Goal: Transaction & Acquisition: Purchase product/service

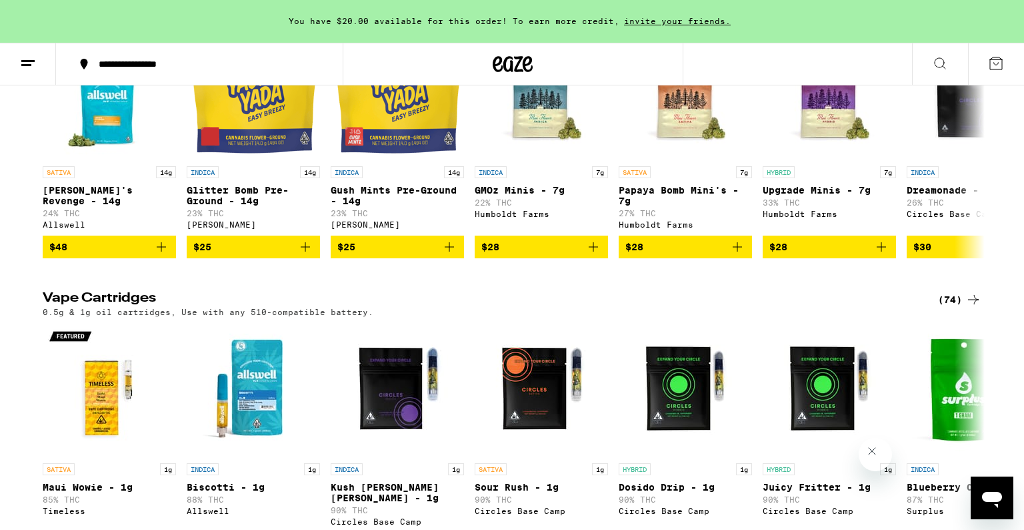
scroll to position [1772, 0]
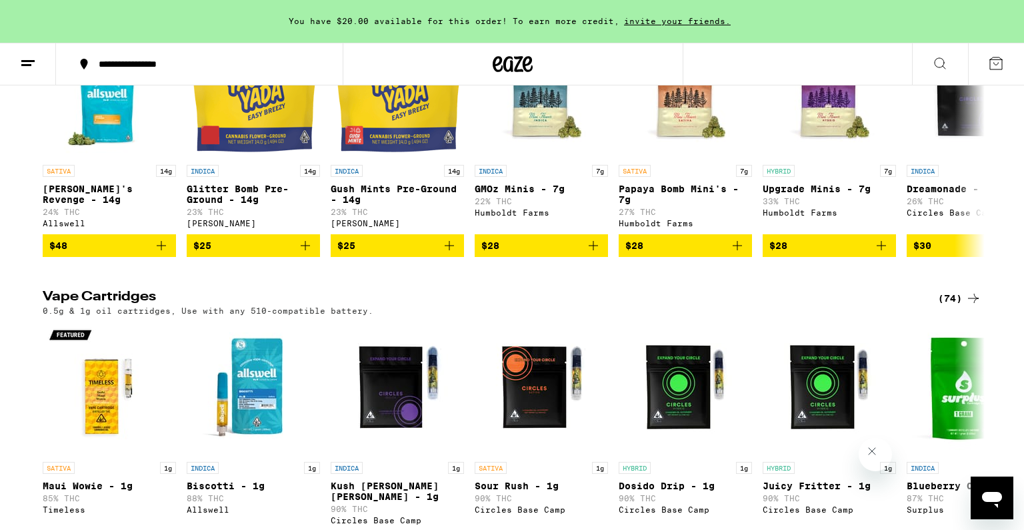
click at [875, 456] on icon "Close message from company" at bounding box center [872, 451] width 11 height 11
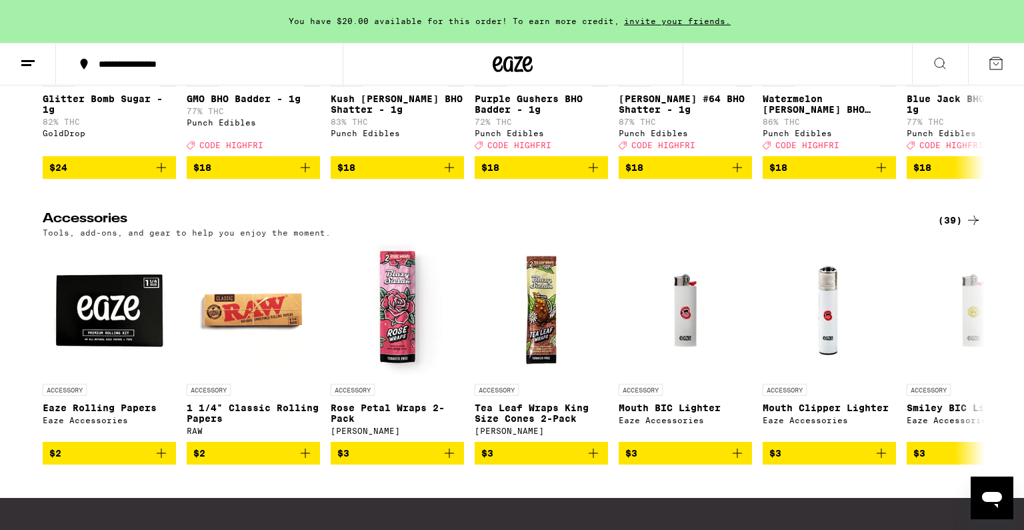
scroll to position [6284, 0]
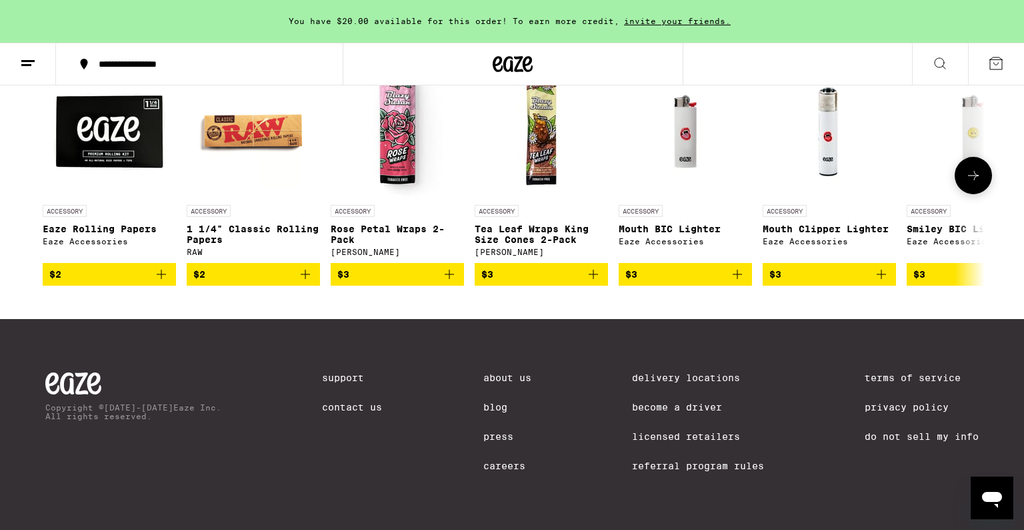
click at [975, 171] on icon at bounding box center [973, 175] width 11 height 9
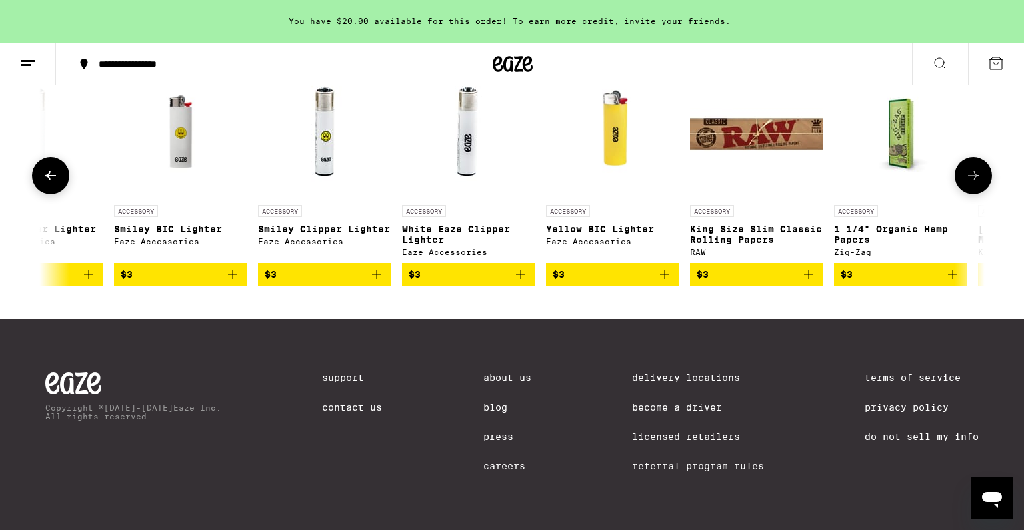
scroll to position [0, 794]
click at [975, 171] on icon at bounding box center [973, 175] width 11 height 9
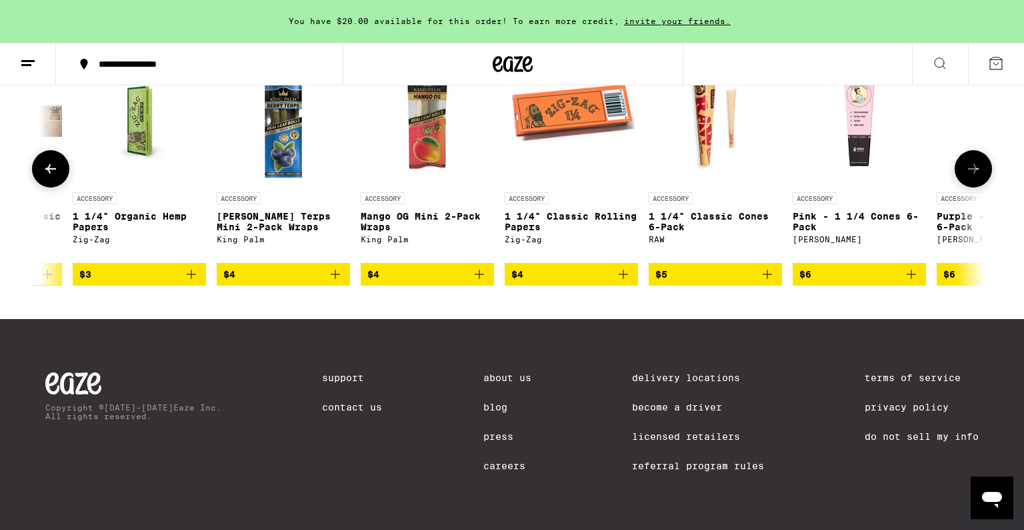
scroll to position [0, 1587]
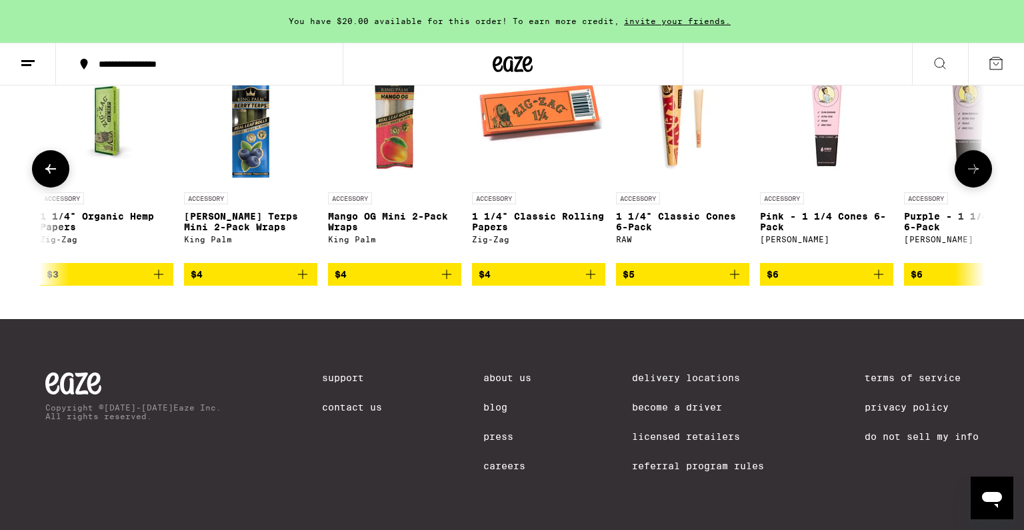
click at [975, 167] on button at bounding box center [973, 168] width 37 height 37
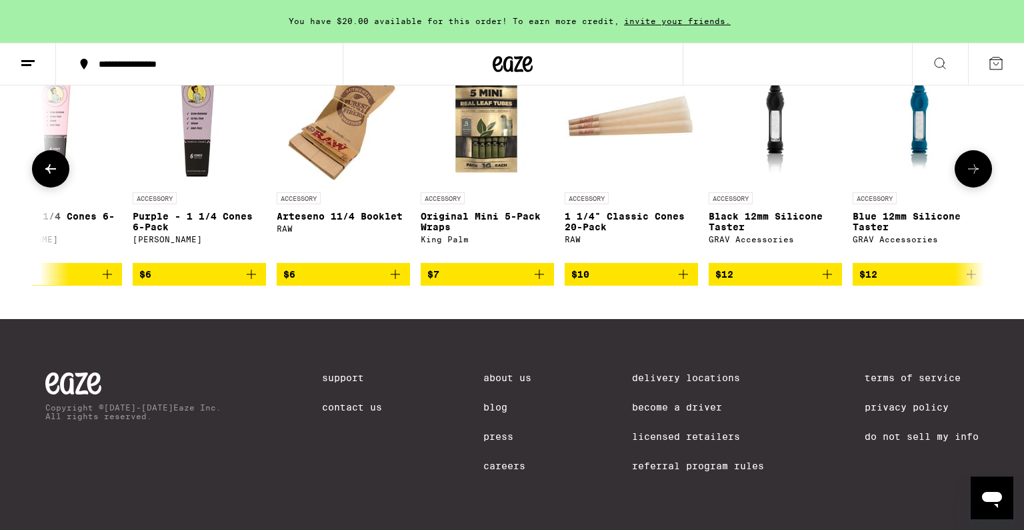
scroll to position [0, 2382]
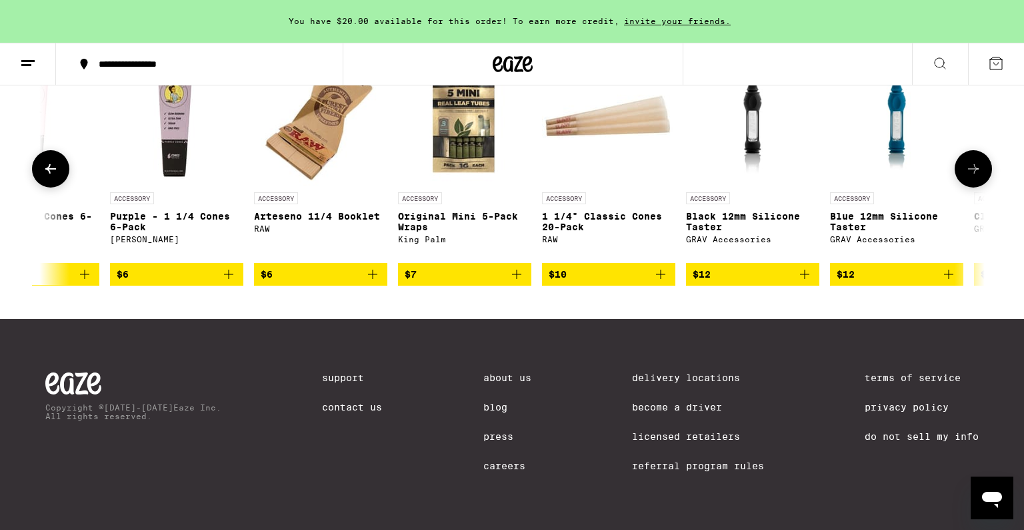
click at [973, 169] on icon at bounding box center [974, 169] width 16 height 16
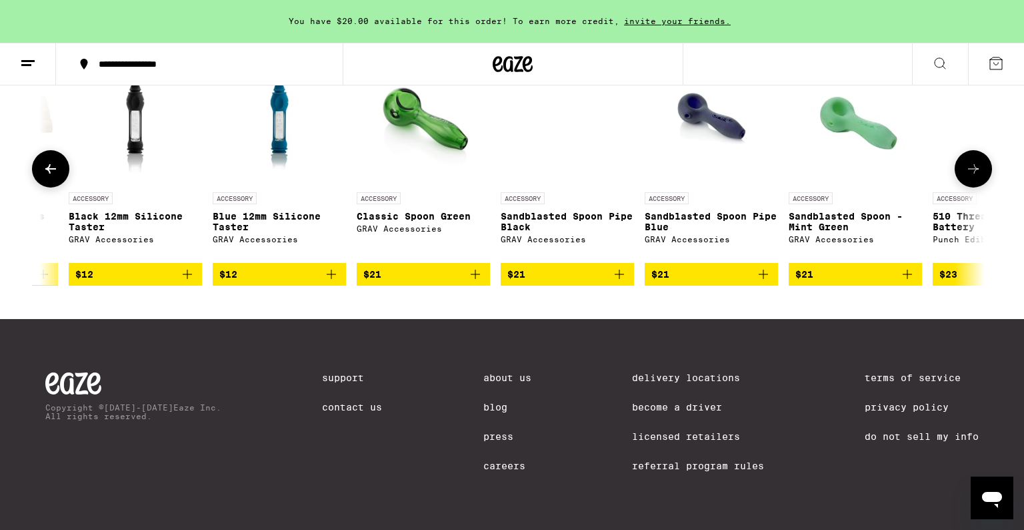
scroll to position [0, 3175]
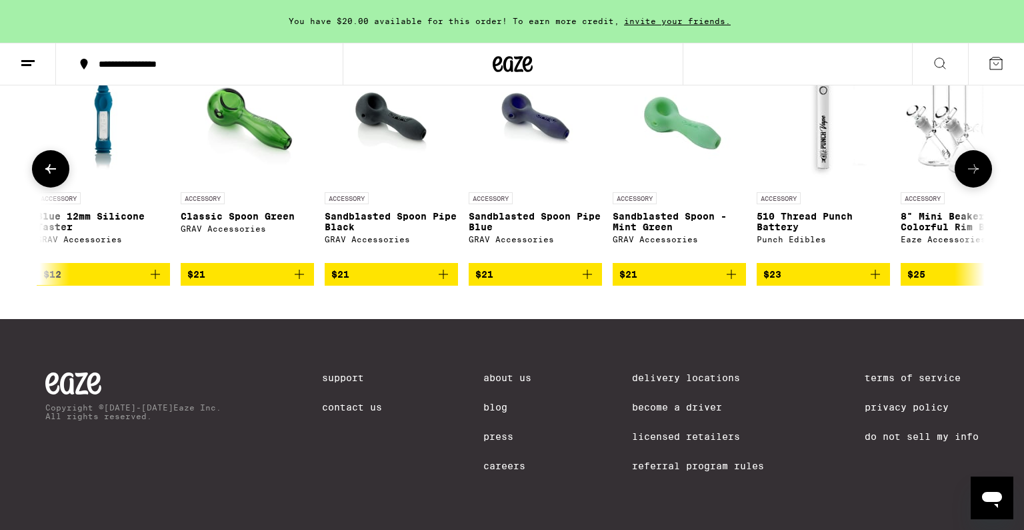
click at [971, 172] on icon at bounding box center [974, 169] width 16 height 16
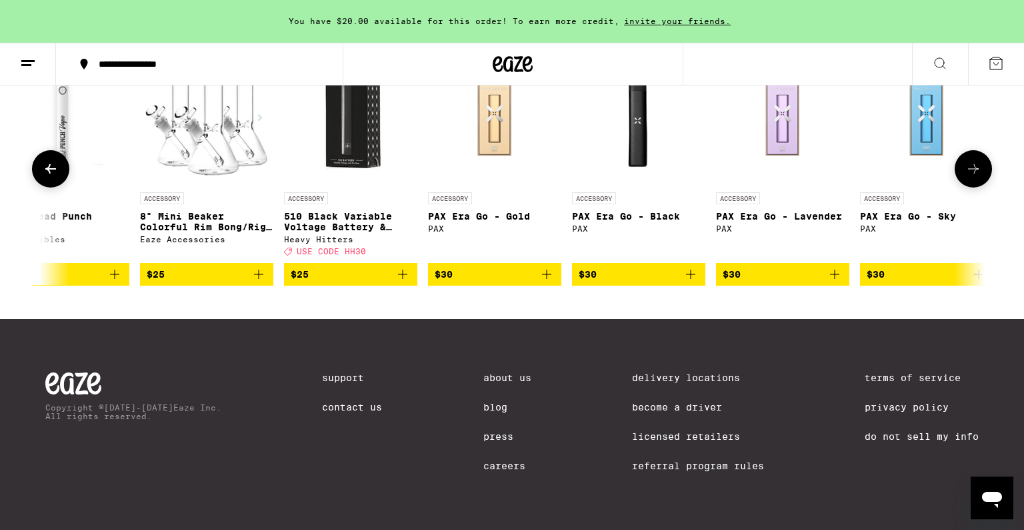
scroll to position [0, 3970]
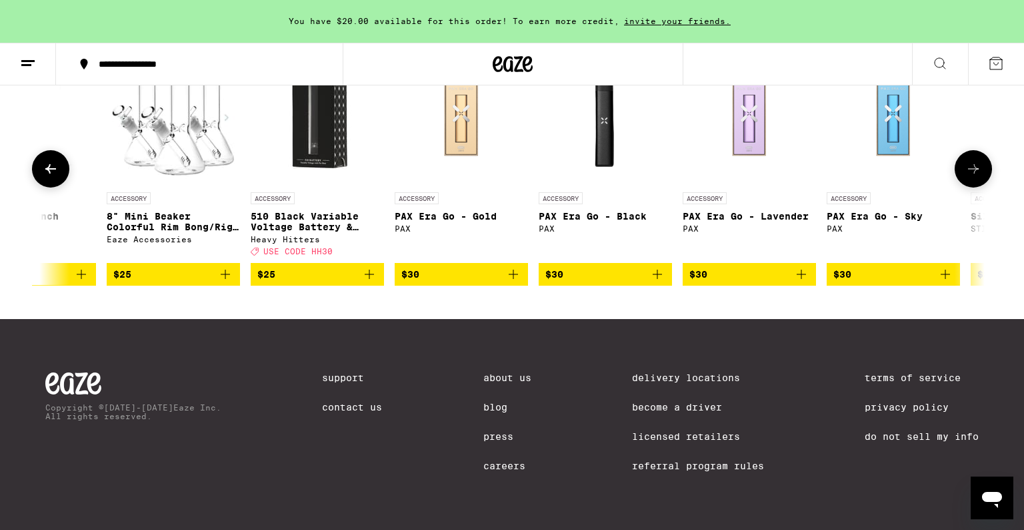
click at [971, 173] on icon at bounding box center [974, 169] width 16 height 16
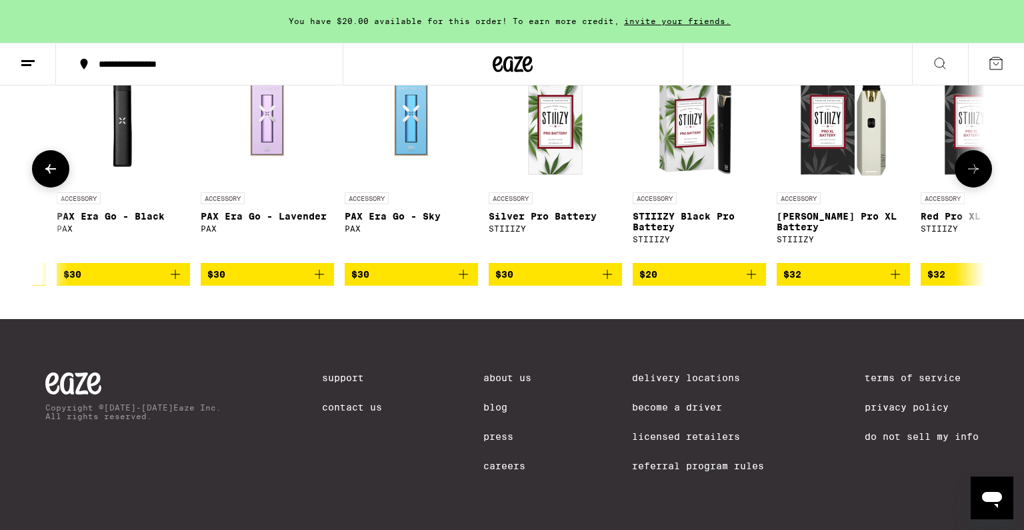
scroll to position [0, 4679]
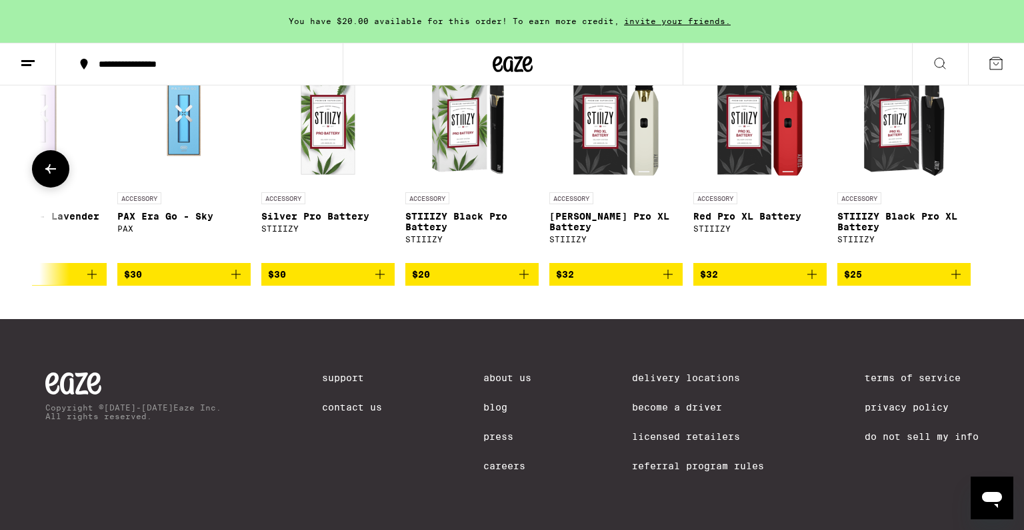
click at [913, 150] on img "Open page for STIIIZY Black Pro XL Battery from STIIIZY" at bounding box center [904, 118] width 133 height 133
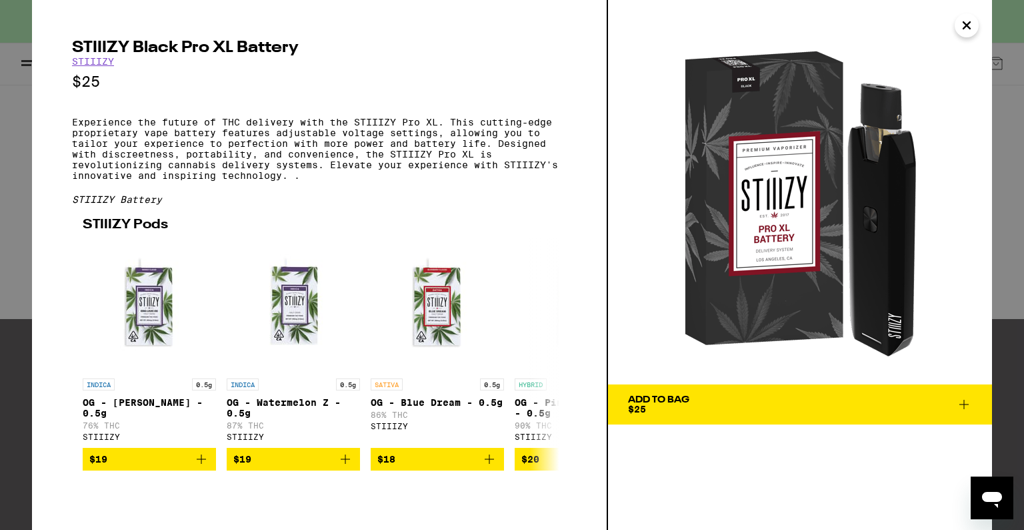
click at [792, 395] on span "Add To Bag $25" at bounding box center [800, 404] width 344 height 19
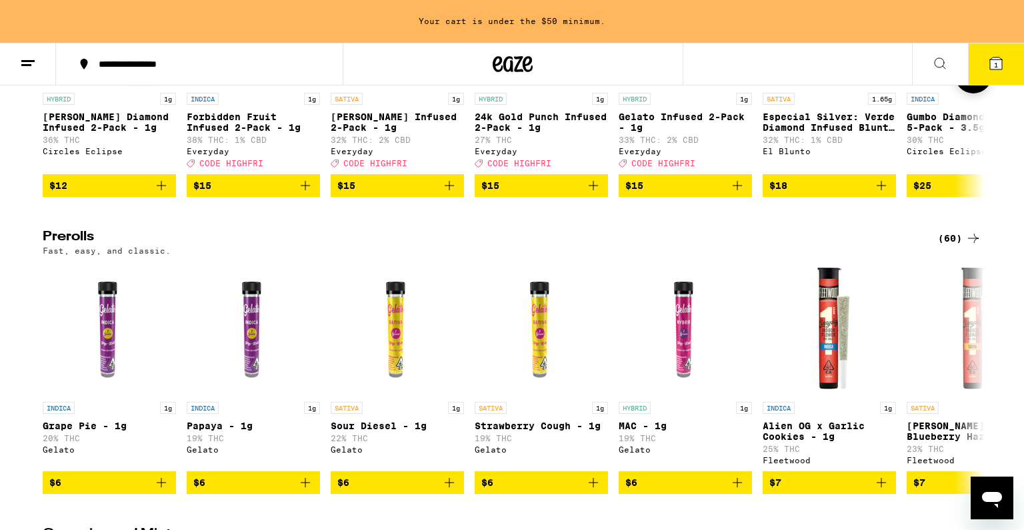
scroll to position [3760, 0]
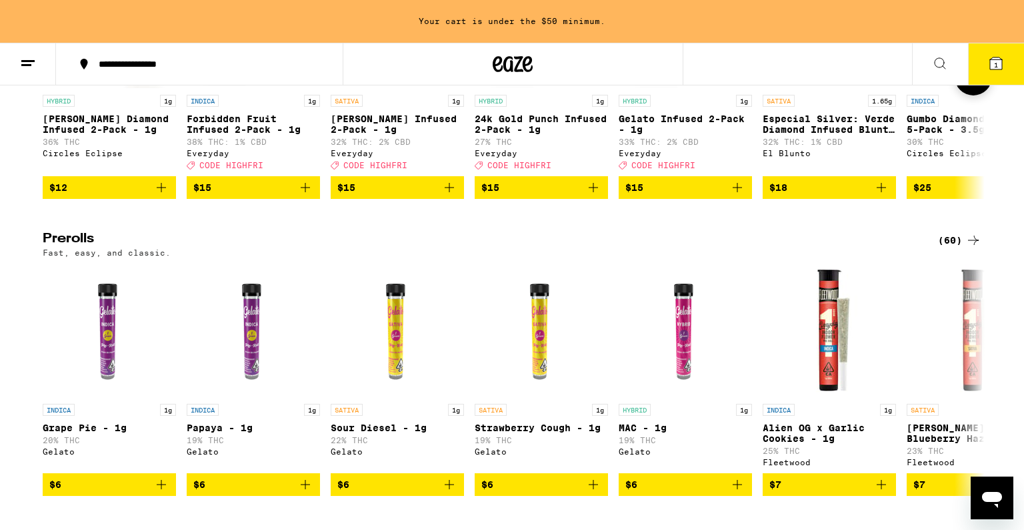
click at [742, 176] on link "HYBRID 1g Gelato Infused 2-Pack - 1g 33% THC: 2% CBD Everyday Deal Created with…" at bounding box center [685, 65] width 133 height 221
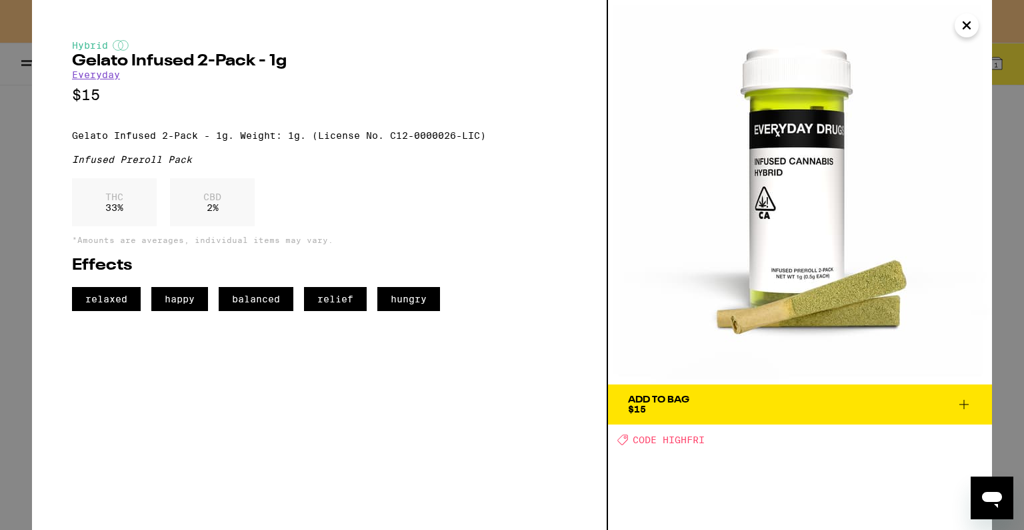
scroll to position [3482, 0]
click at [965, 22] on icon "Close" at bounding box center [967, 25] width 16 height 20
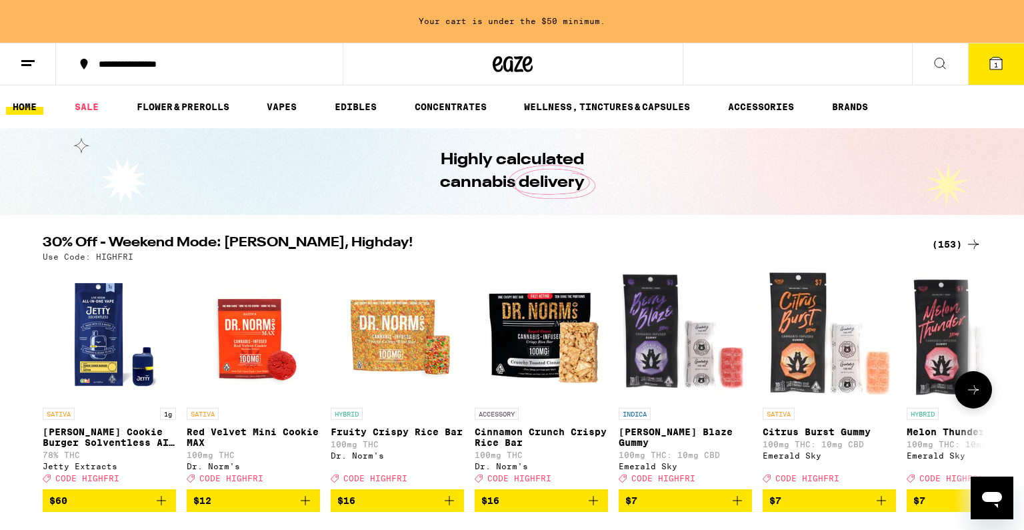
click at [706, 293] on img "Open page for Berry Blaze Gummy from Emerald Sky" at bounding box center [685, 333] width 133 height 133
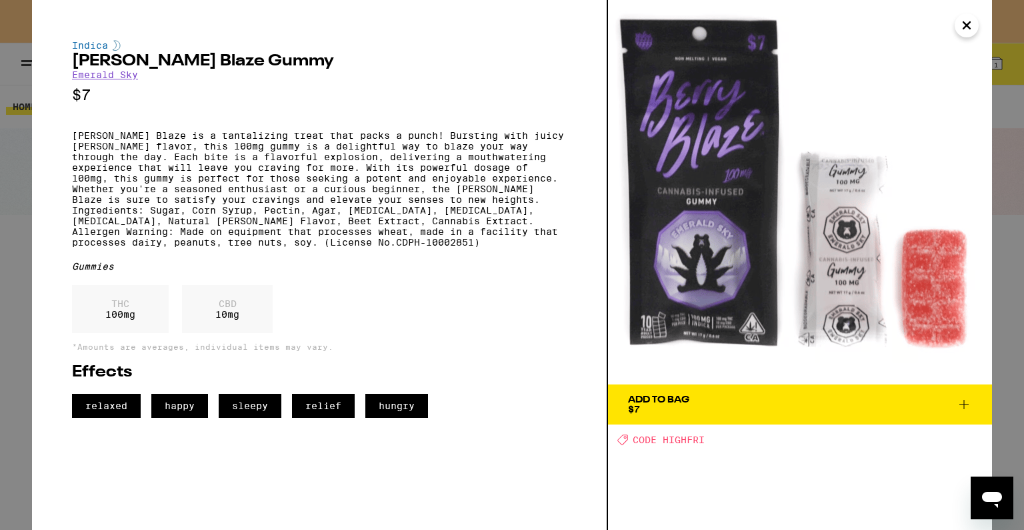
click at [967, 29] on icon "Close" at bounding box center [967, 25] width 16 height 20
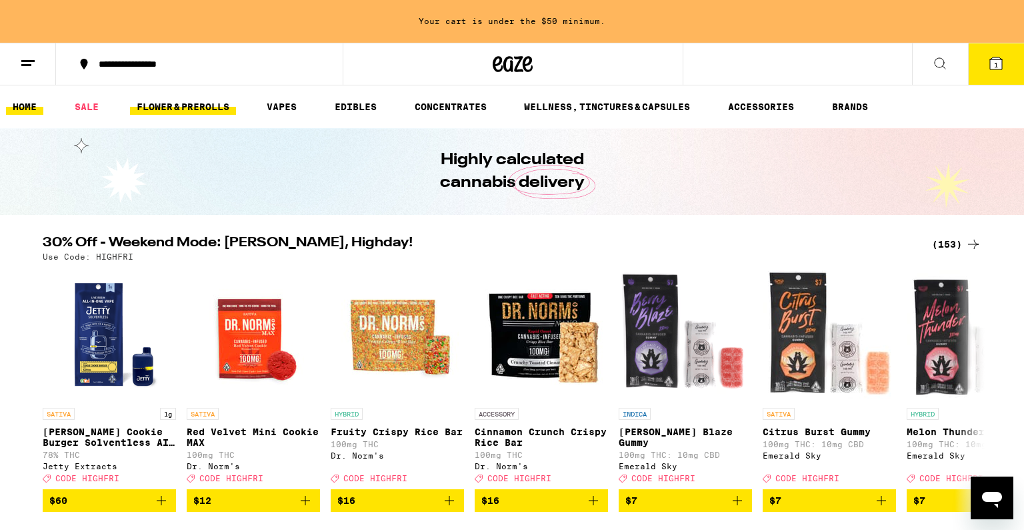
click at [202, 105] on link "FLOWER & PREROLLS" at bounding box center [183, 107] width 106 height 16
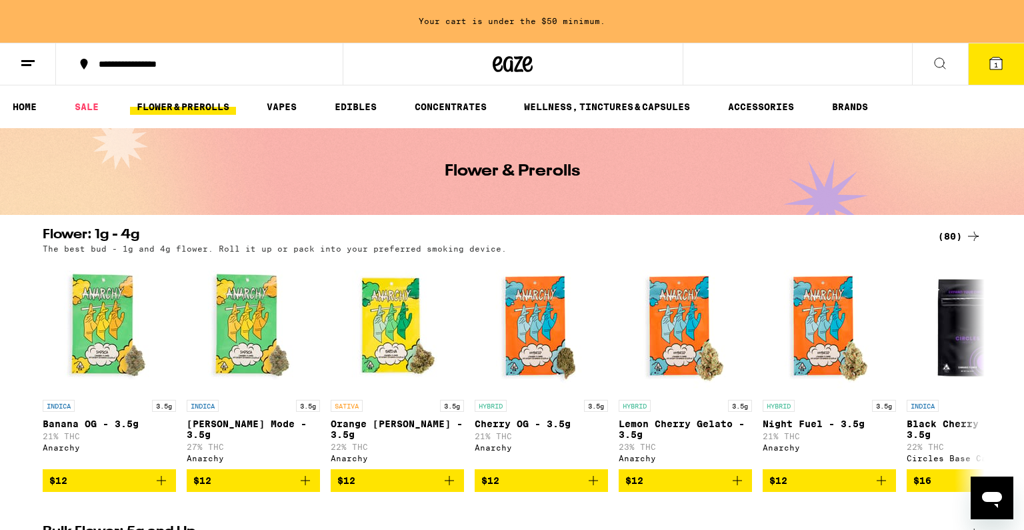
click at [281, 229] on h2 "Flower: 1g - 4g" at bounding box center [480, 236] width 874 height 16
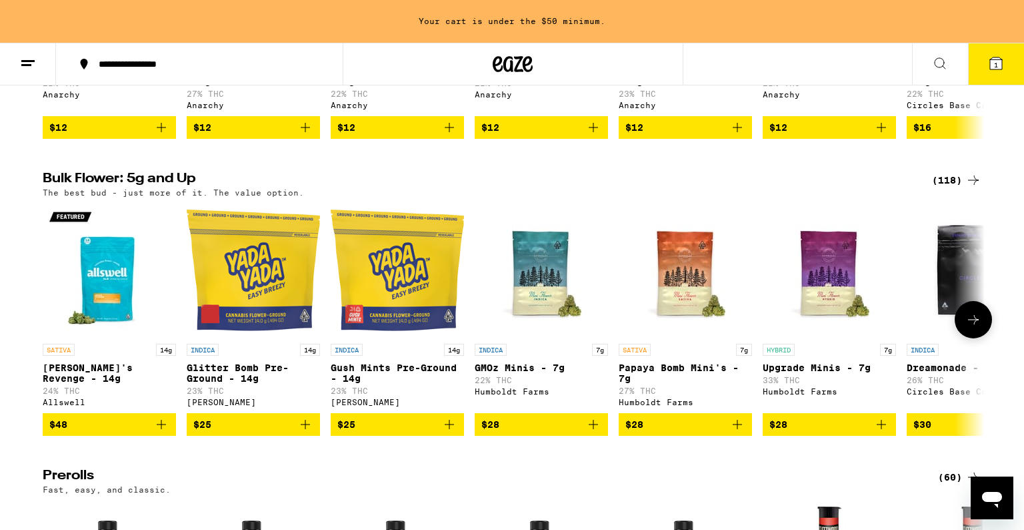
scroll to position [363, 0]
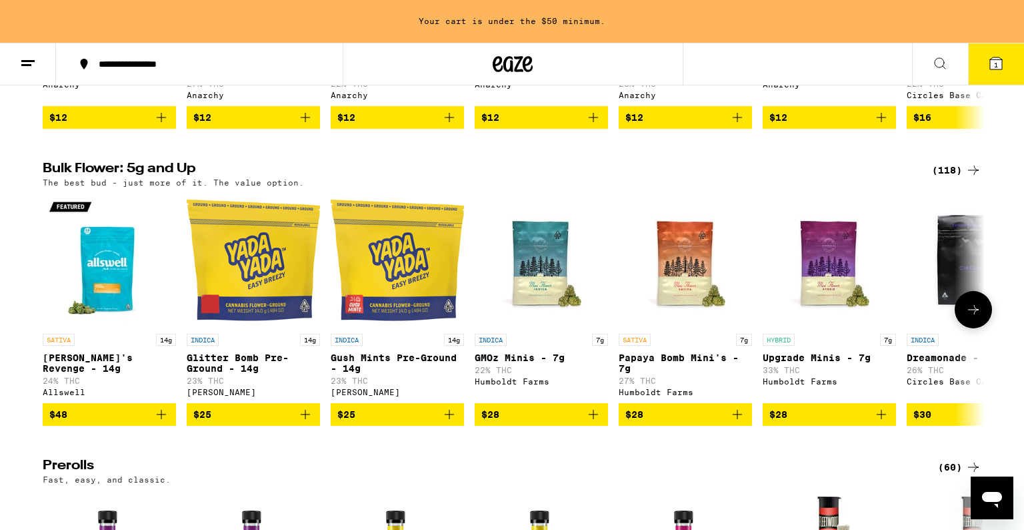
click at [976, 317] on icon at bounding box center [974, 309] width 16 height 16
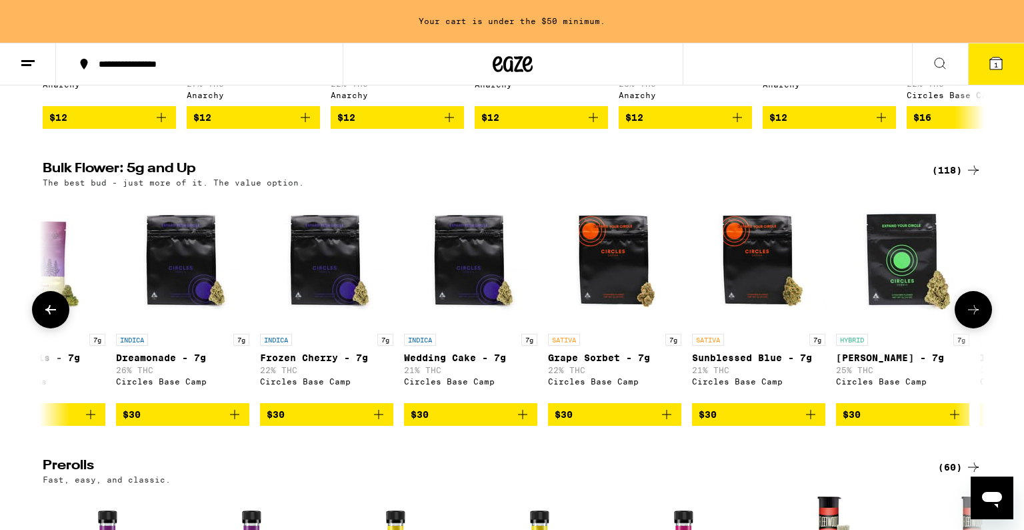
scroll to position [0, 794]
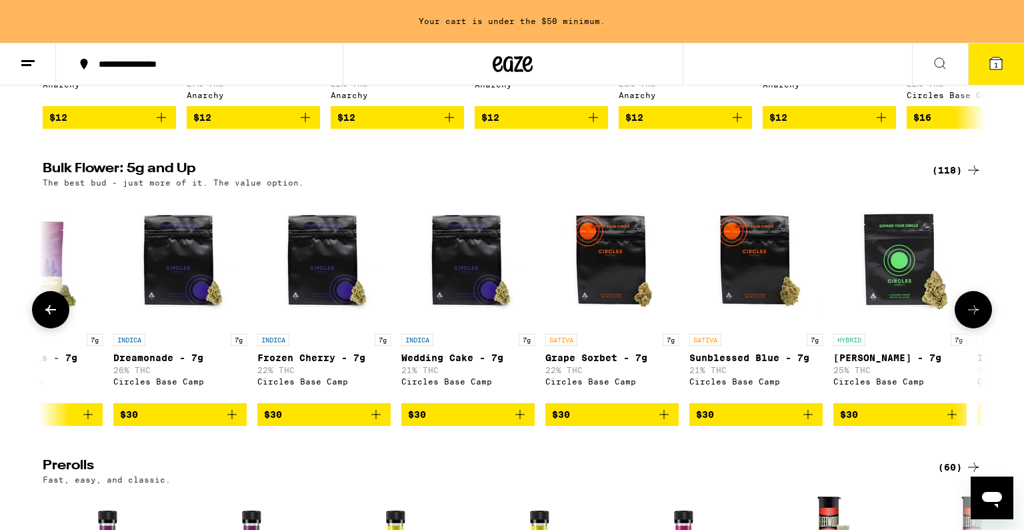
click at [976, 317] on icon at bounding box center [974, 309] width 16 height 16
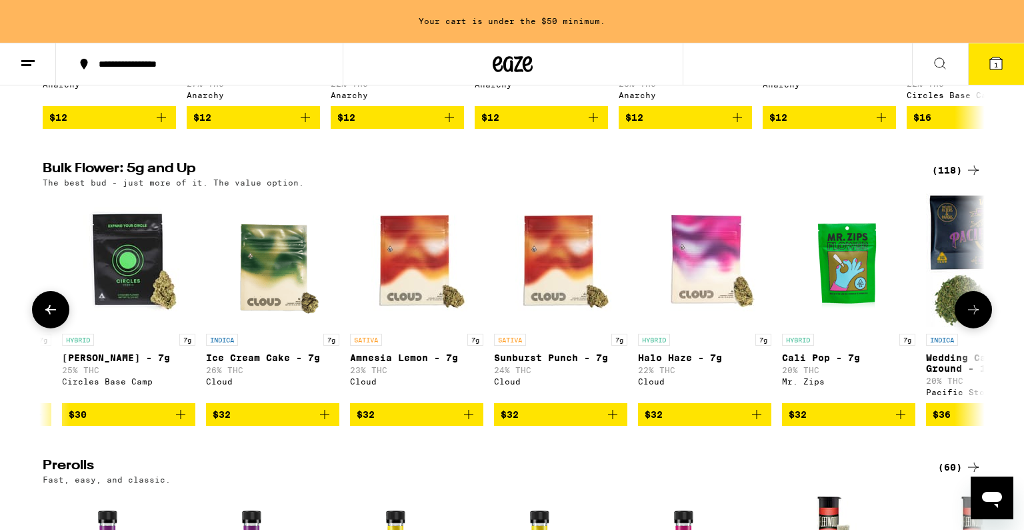
scroll to position [0, 1587]
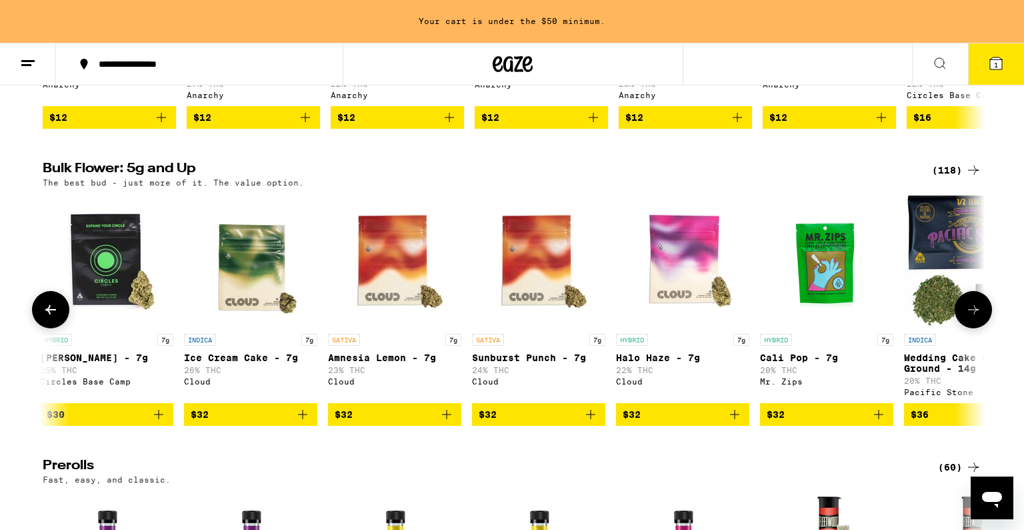
click at [976, 317] on icon at bounding box center [974, 309] width 16 height 16
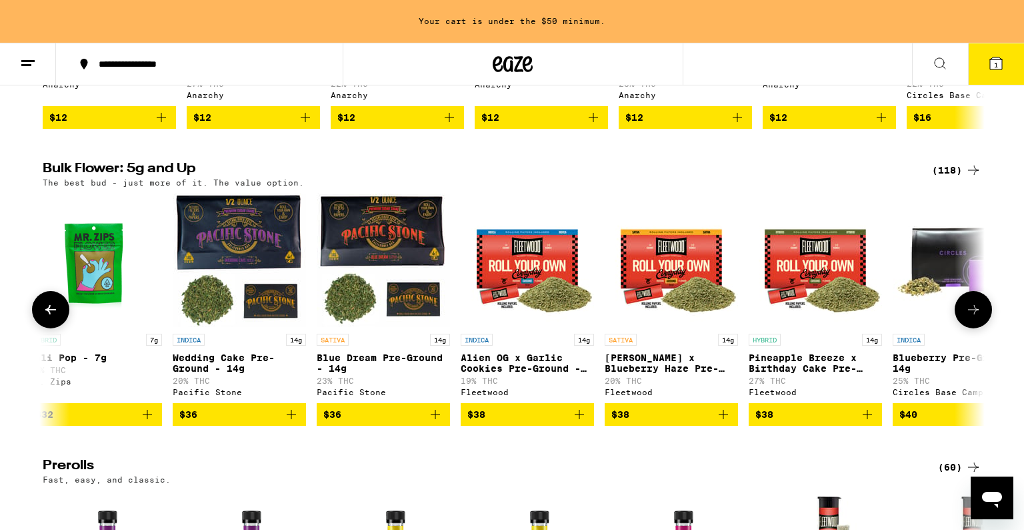
scroll to position [0, 2382]
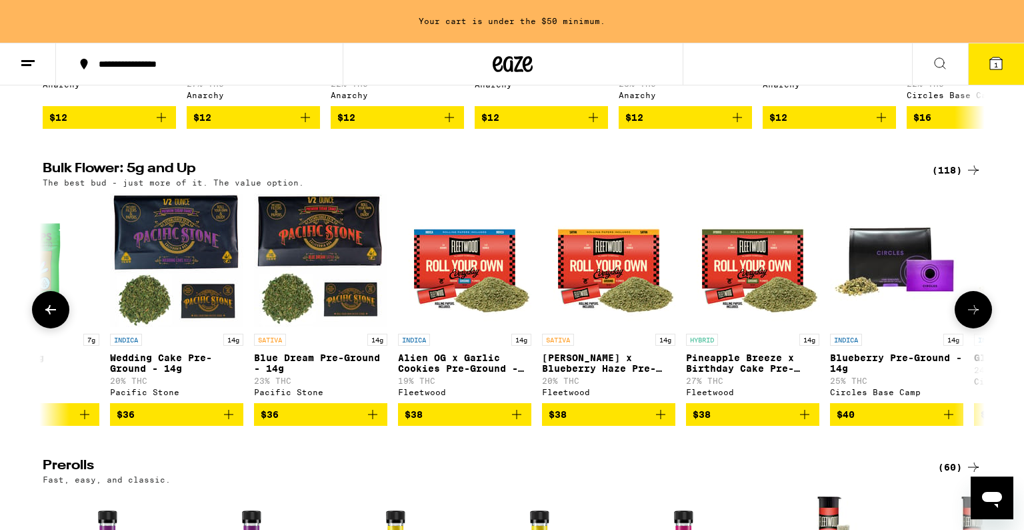
click at [975, 317] on icon at bounding box center [974, 309] width 16 height 16
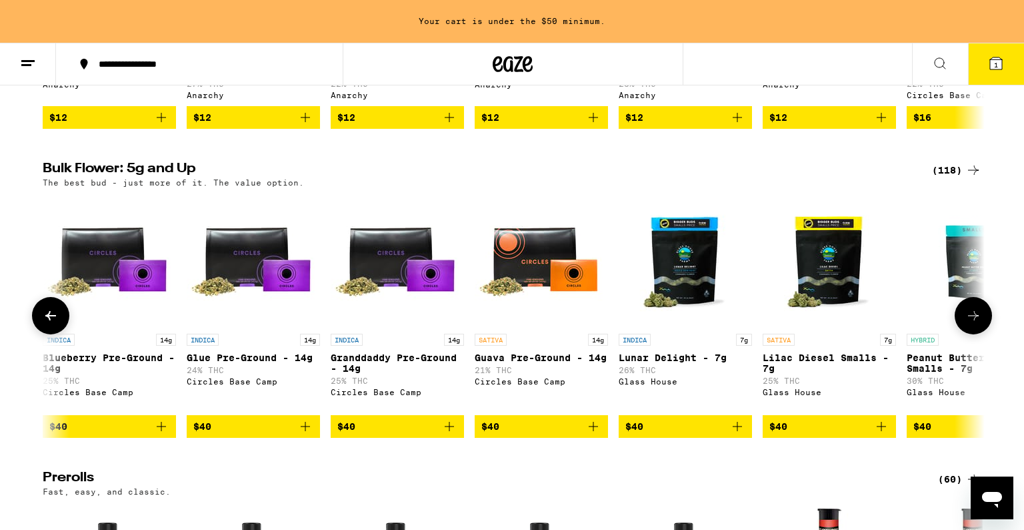
scroll to position [0, 3175]
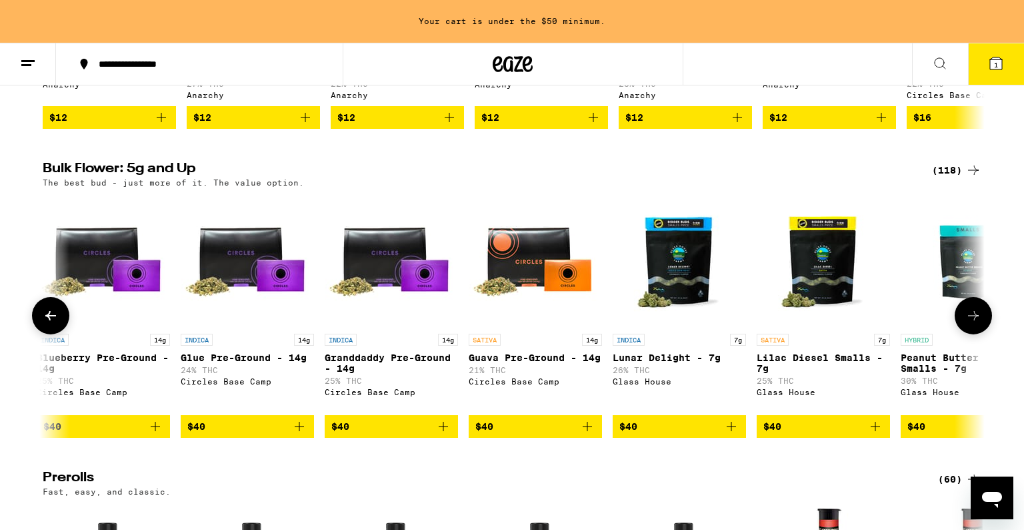
click at [974, 323] on icon at bounding box center [974, 315] width 16 height 16
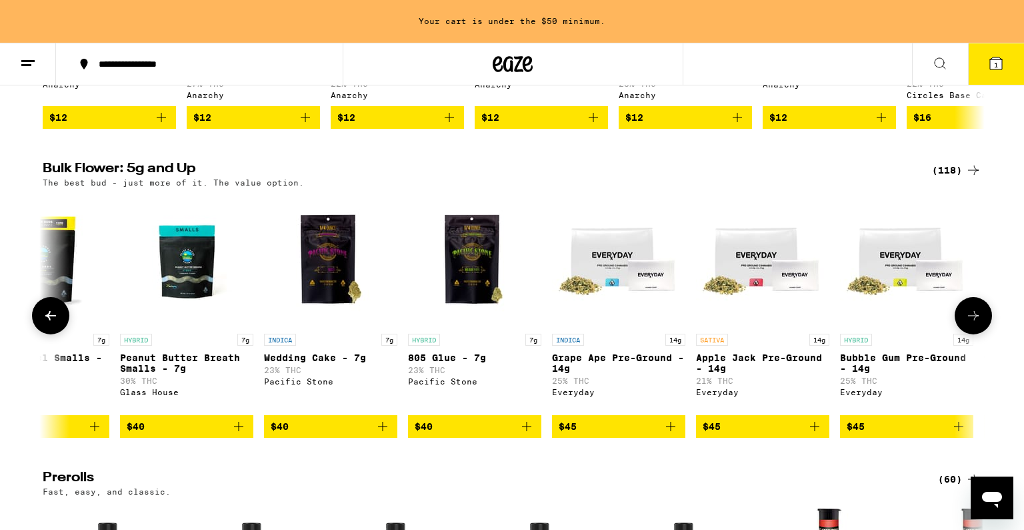
scroll to position [0, 3970]
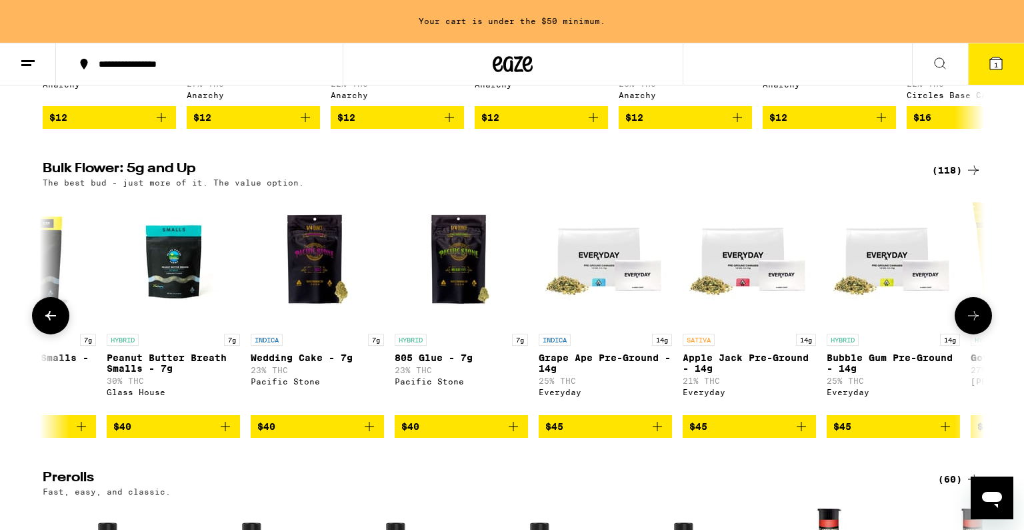
click at [974, 323] on icon at bounding box center [974, 315] width 16 height 16
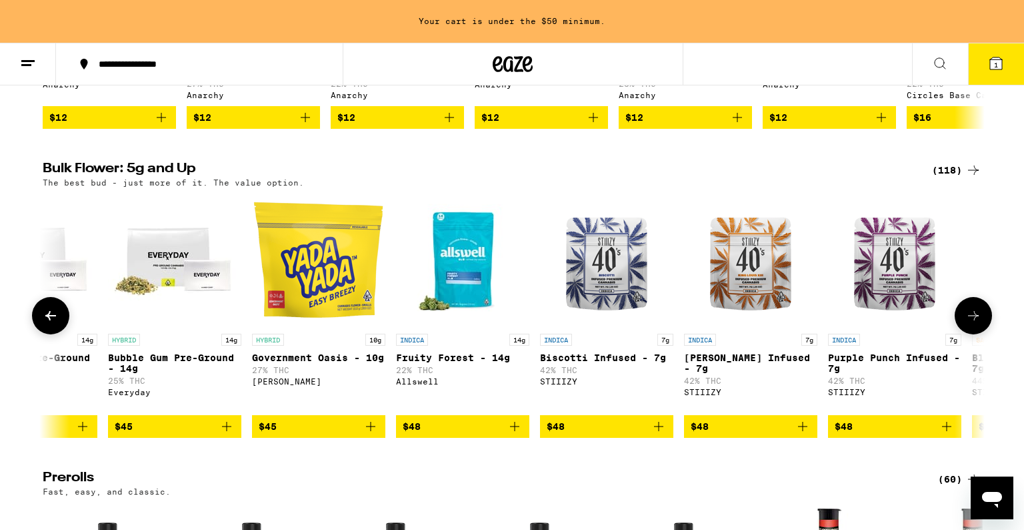
scroll to position [0, 4763]
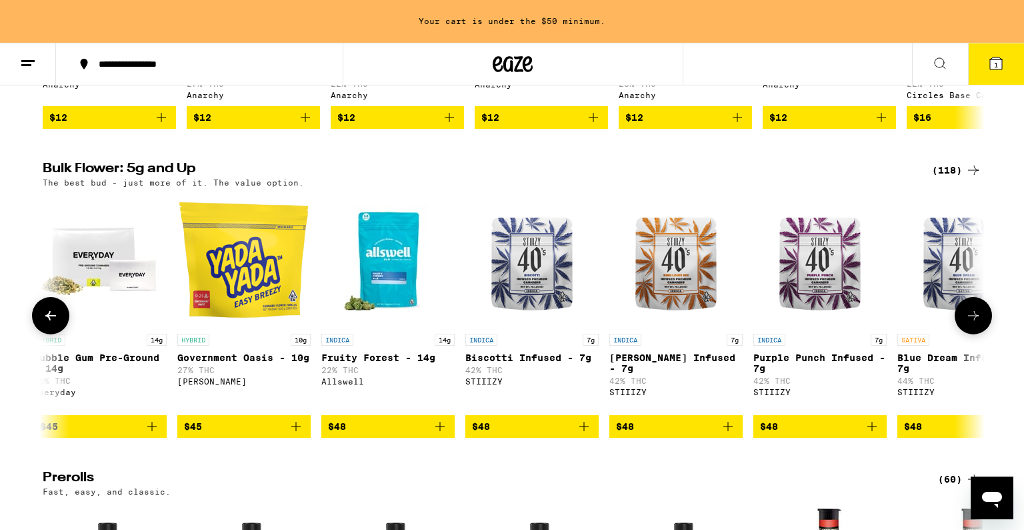
click at [952, 281] on img "Open page for Blue Dream Infused - 7g from STIIIZY" at bounding box center [964, 259] width 133 height 133
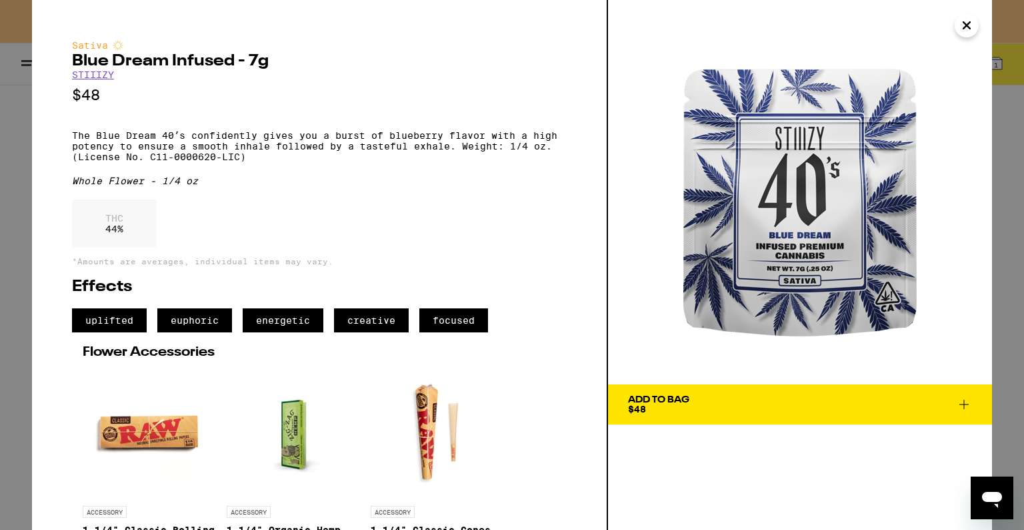
click at [894, 399] on span "Add To Bag $48" at bounding box center [800, 404] width 344 height 19
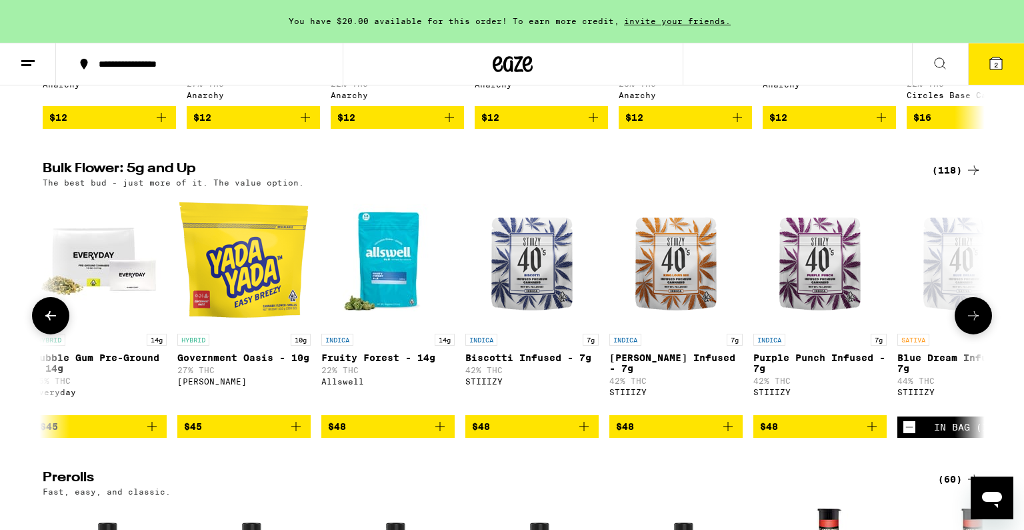
click at [973, 323] on icon at bounding box center [974, 315] width 16 height 16
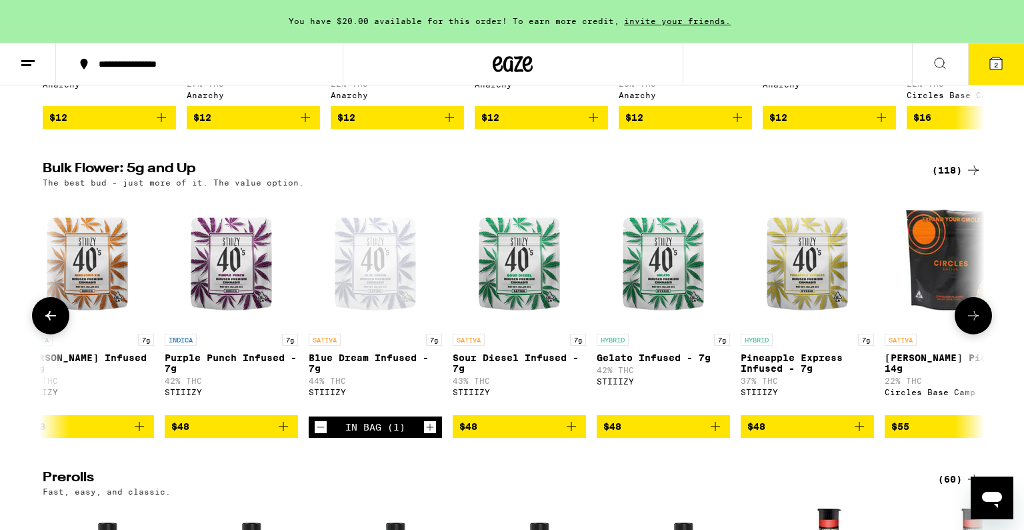
scroll to position [0, 5557]
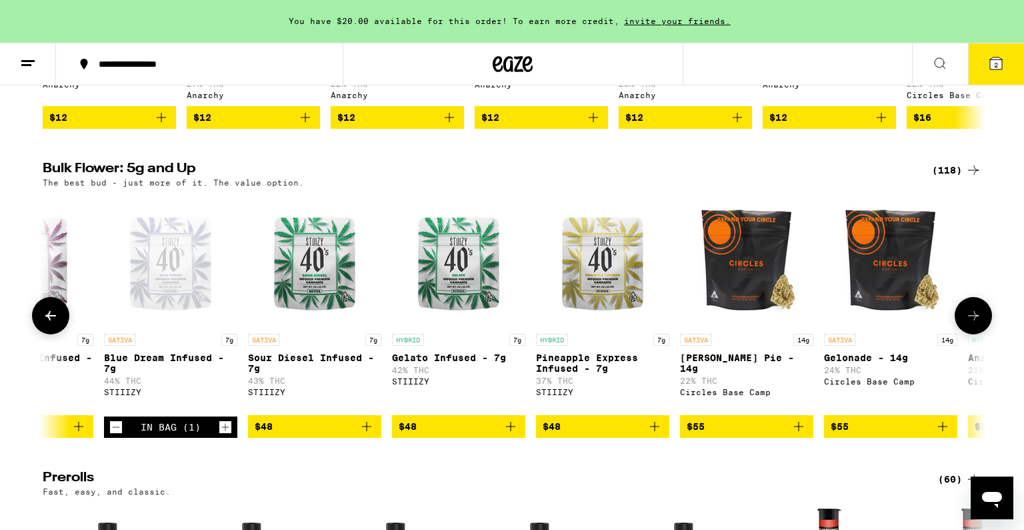
click at [972, 323] on icon at bounding box center [974, 315] width 16 height 16
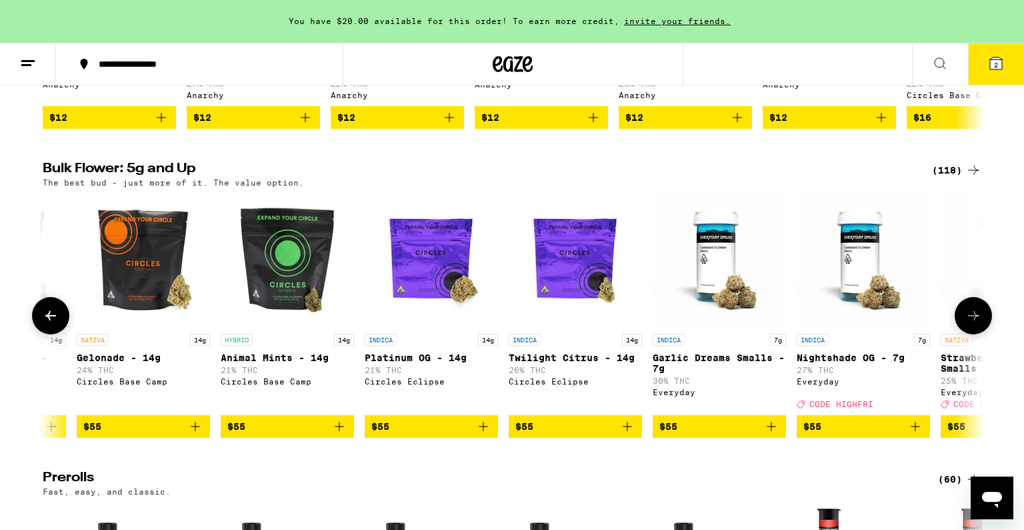
scroll to position [0, 6351]
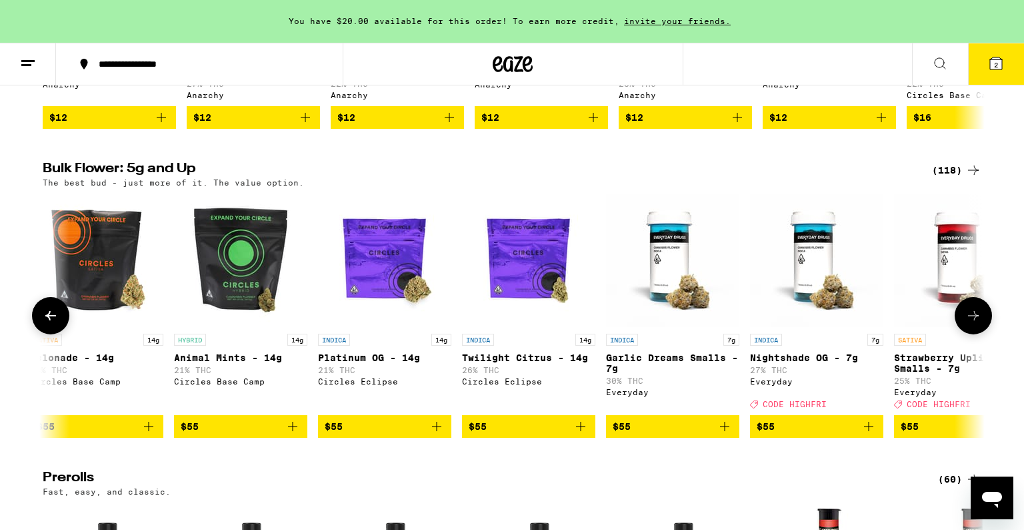
click at [960, 284] on img "Open page for Strawberry Uplift Smalls - 7g from Everyday" at bounding box center [960, 259] width 133 height 133
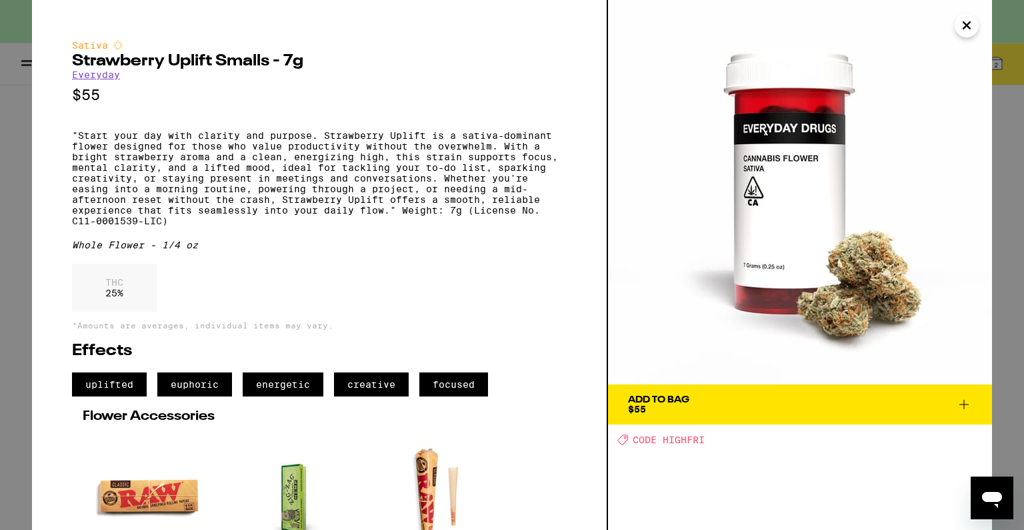
click at [894, 409] on span "Add To Bag $55" at bounding box center [800, 404] width 344 height 19
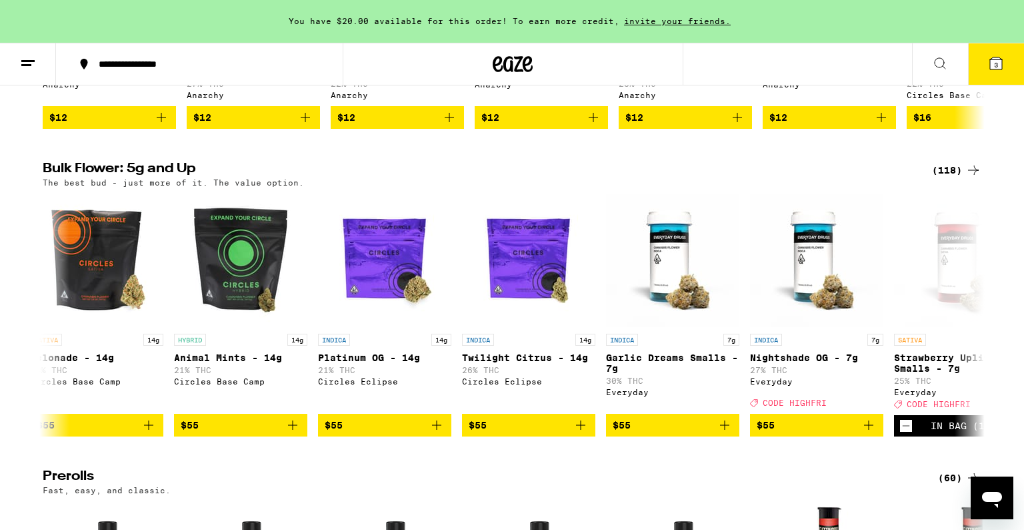
click at [991, 59] on icon at bounding box center [996, 63] width 12 height 12
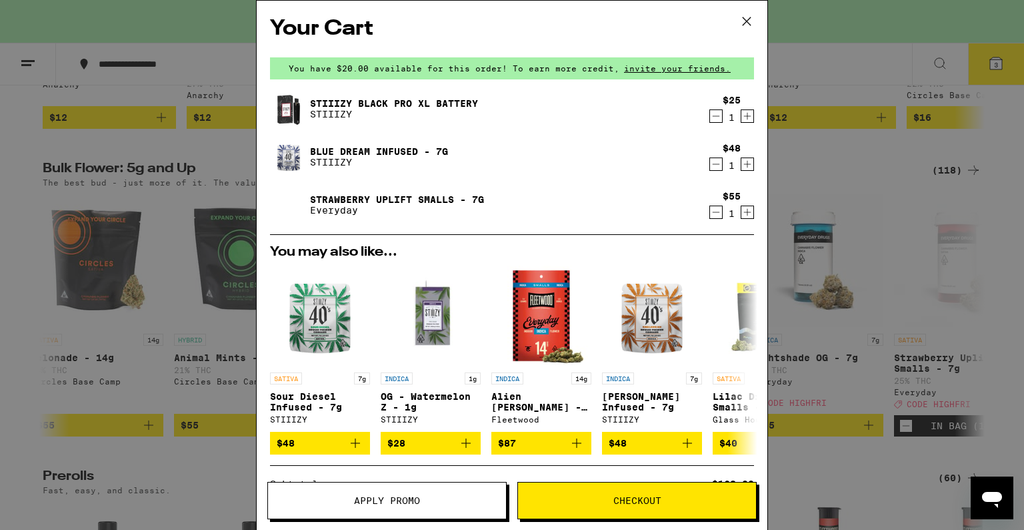
click at [383, 496] on span "Apply Promo" at bounding box center [387, 500] width 66 height 9
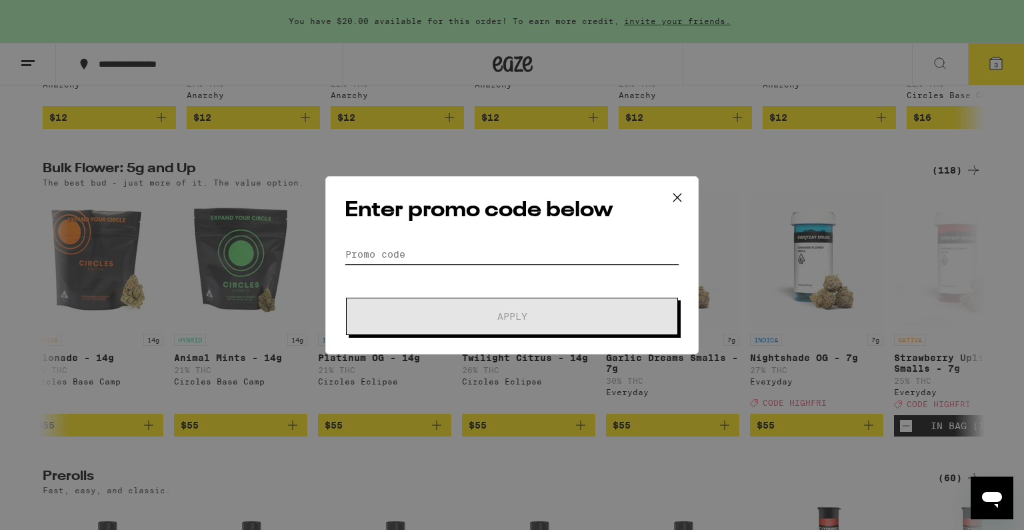
click at [443, 255] on input "Promo Code" at bounding box center [512, 254] width 335 height 20
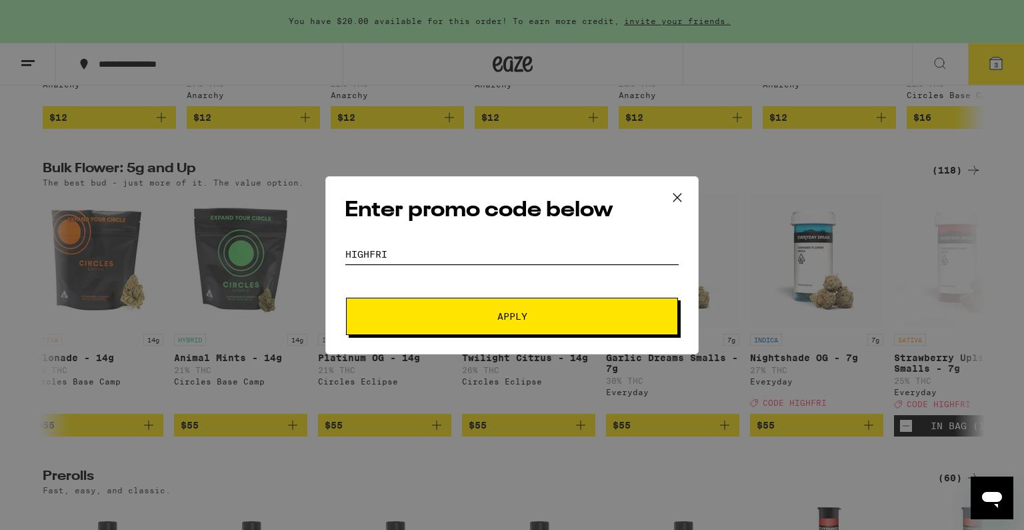
type input "highfri"
click at [438, 308] on button "Apply" at bounding box center [512, 315] width 332 height 37
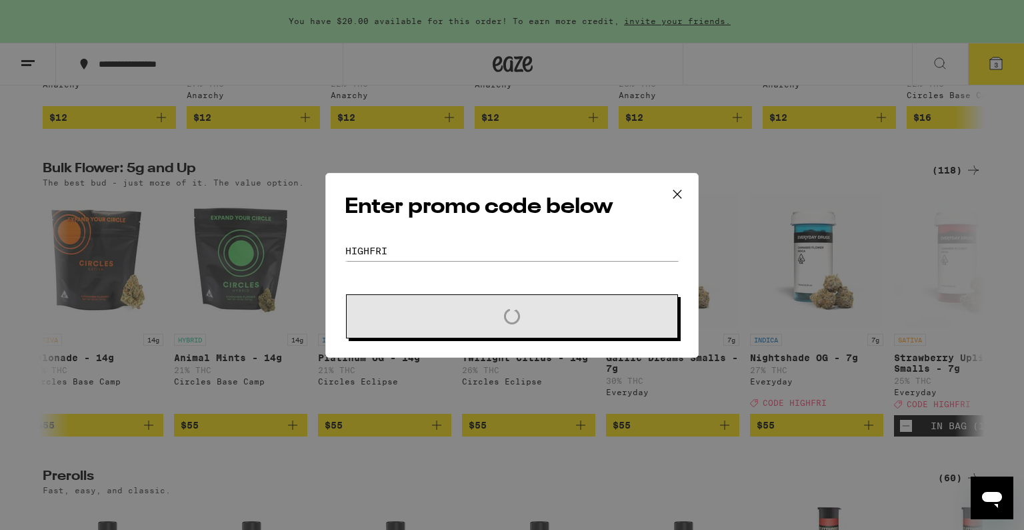
click at [438, 308] on span "Loading" at bounding box center [512, 316] width 240 height 16
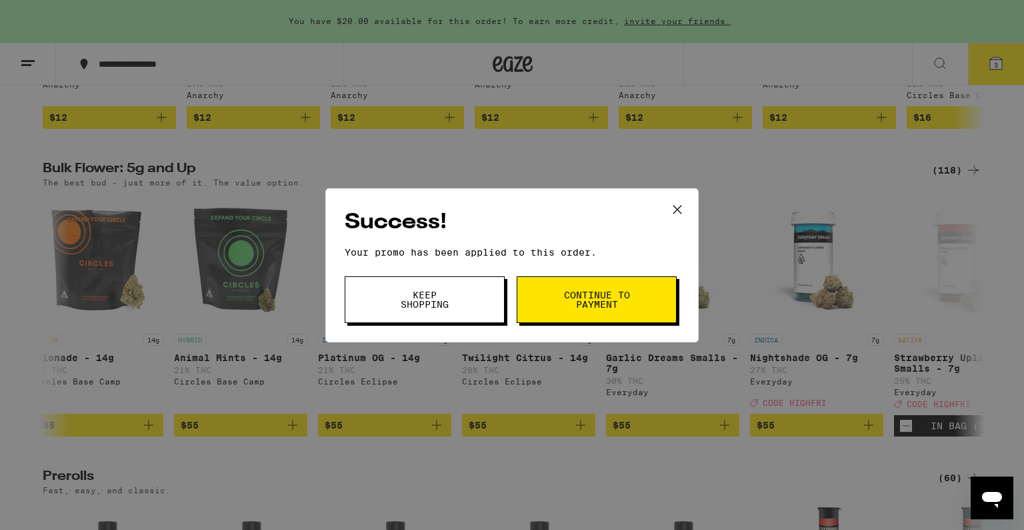
click at [569, 298] on span "Continue to payment" at bounding box center [597, 299] width 68 height 19
